Goal: Task Accomplishment & Management: Use online tool/utility

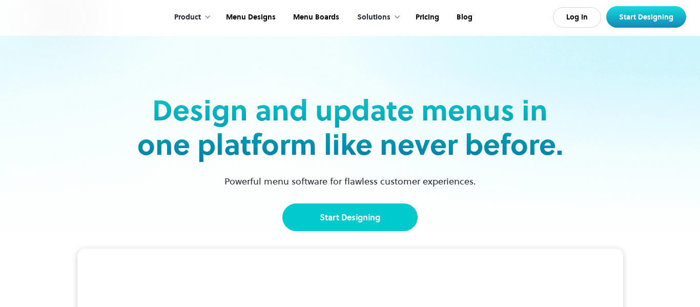
click at [338, 204] on link "Start Designing" at bounding box center [349, 217] width 135 height 28
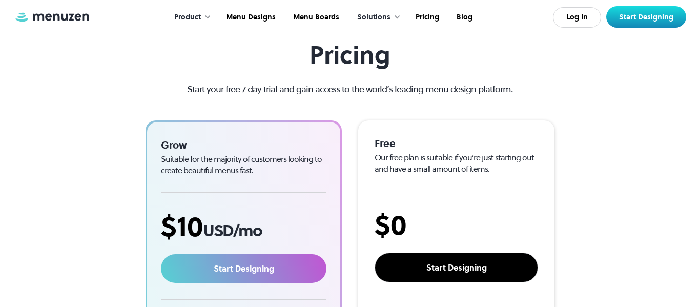
click at [439, 263] on link "Start Designing" at bounding box center [456, 268] width 163 height 30
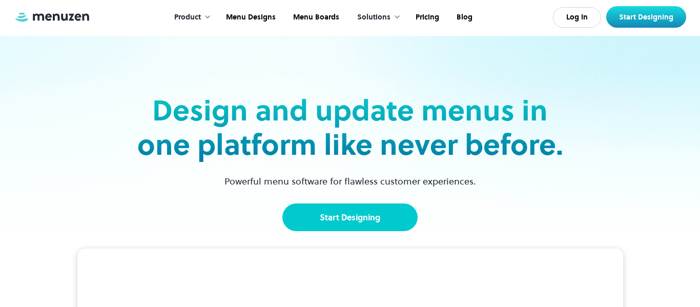
click at [353, 220] on link "Start Designing" at bounding box center [349, 217] width 135 height 28
